Goal: Find specific page/section: Find specific page/section

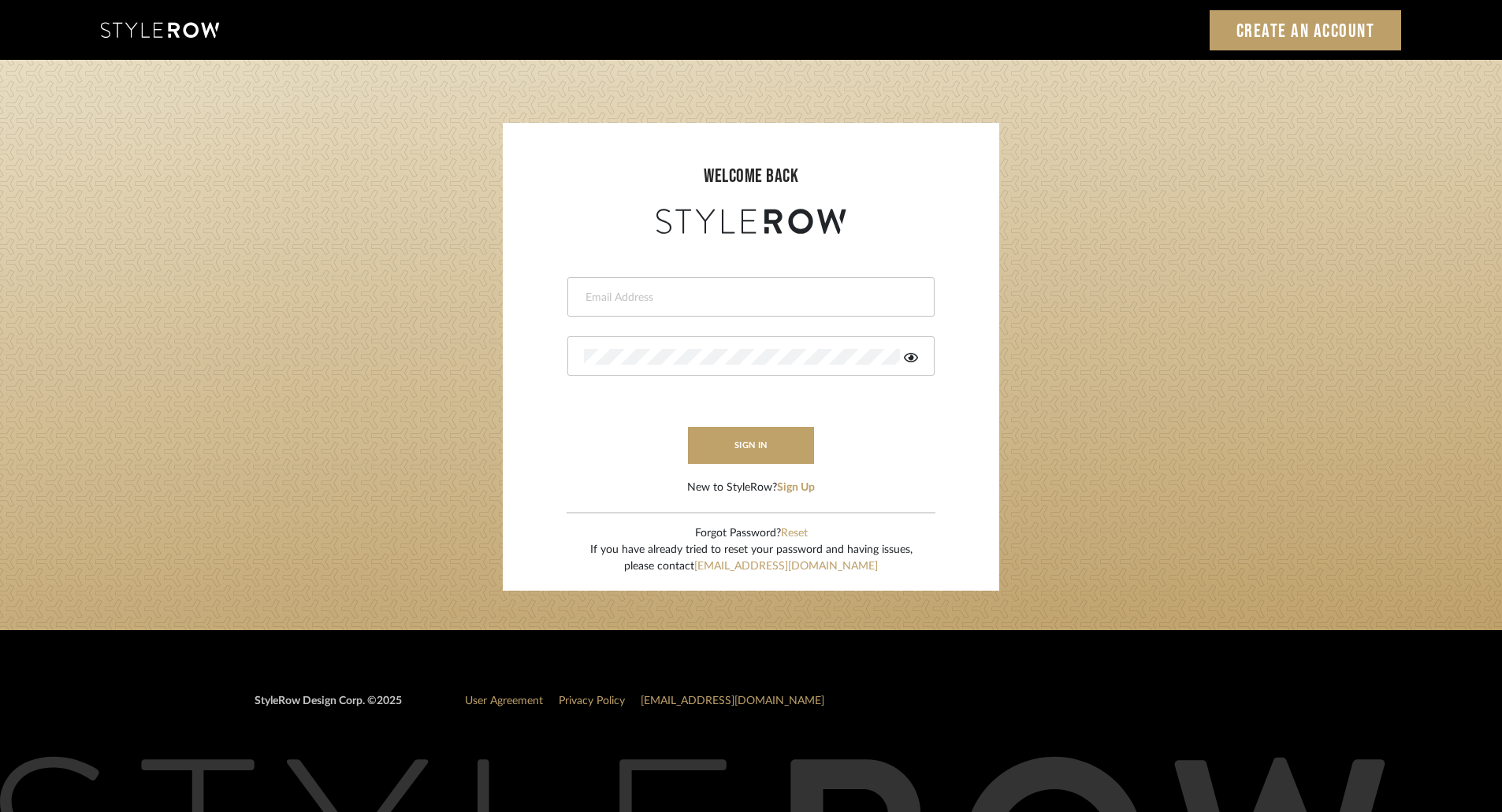
type input "cdaguanno@redico.com"
click at [748, 417] on form "cdaguanno@redico.com This field is required This field is required sign in New …" at bounding box center [751, 367] width 465 height 259
click at [760, 461] on button "sign in" at bounding box center [751, 445] width 126 height 37
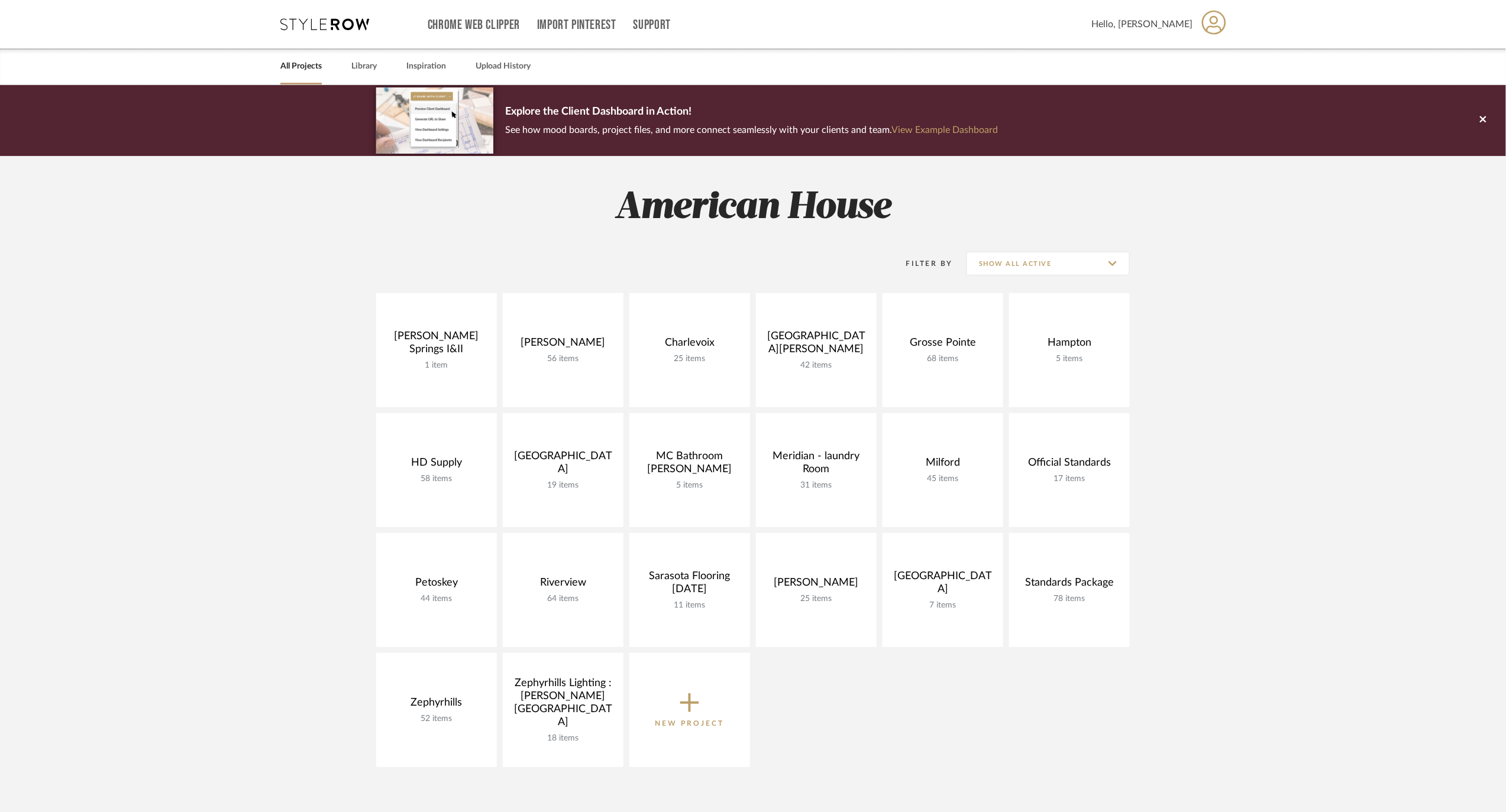
scroll to position [78, 0]
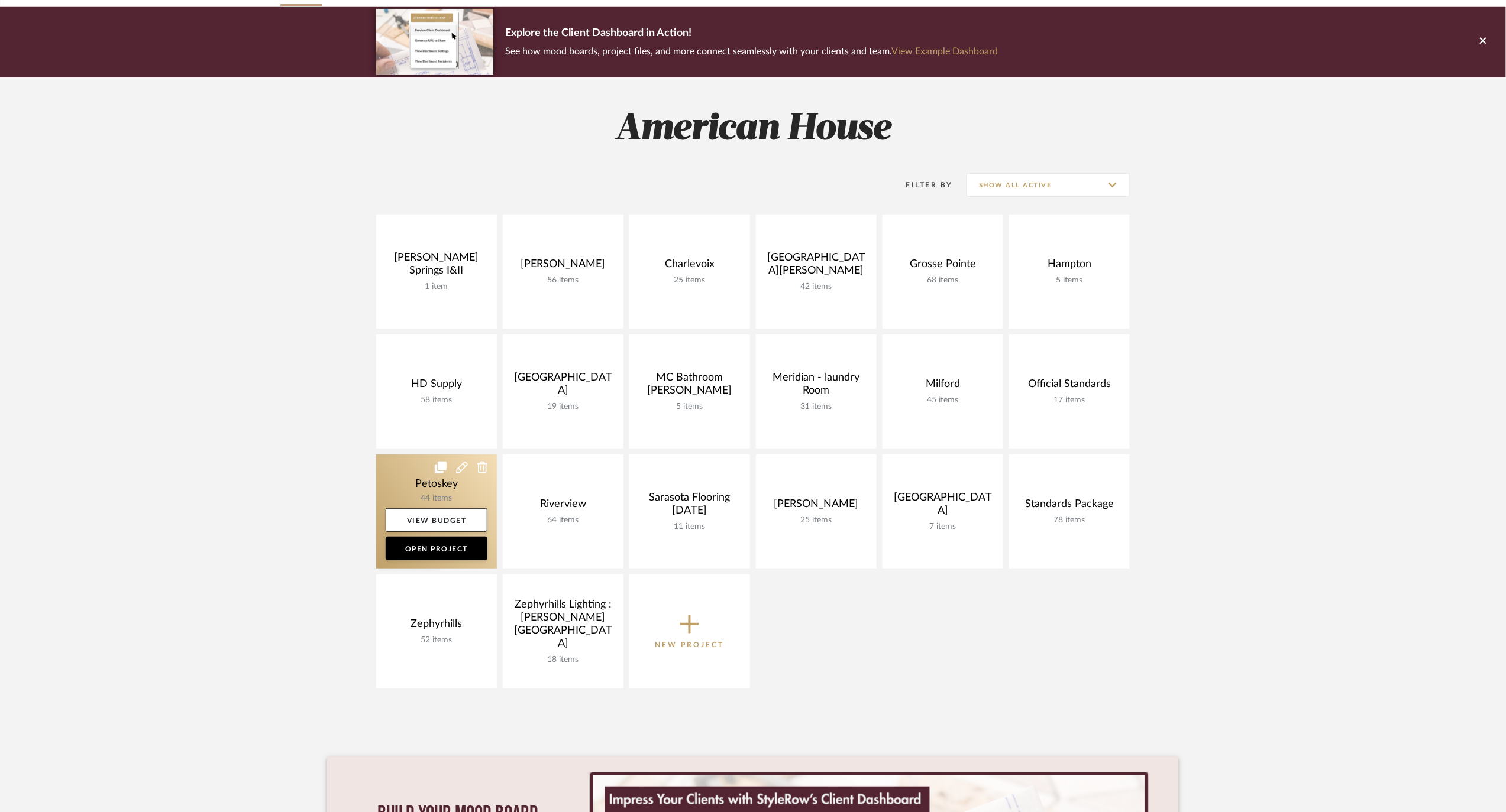
click at [428, 492] on link at bounding box center [436, 511] width 121 height 114
